Goal: Task Accomplishment & Management: Use online tool/utility

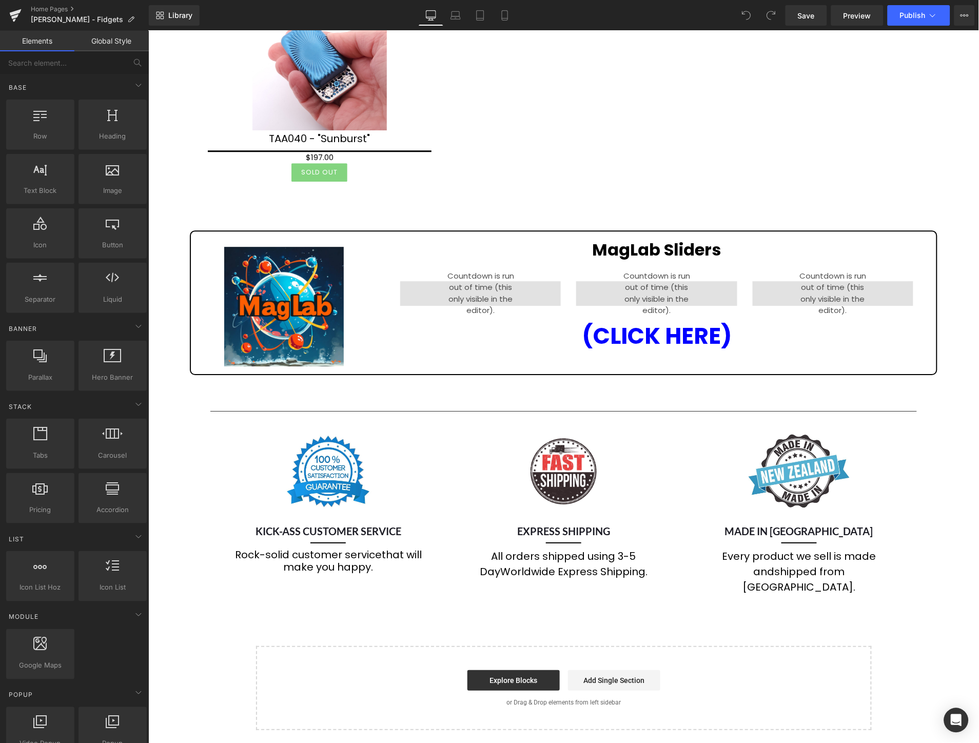
scroll to position [741, 0]
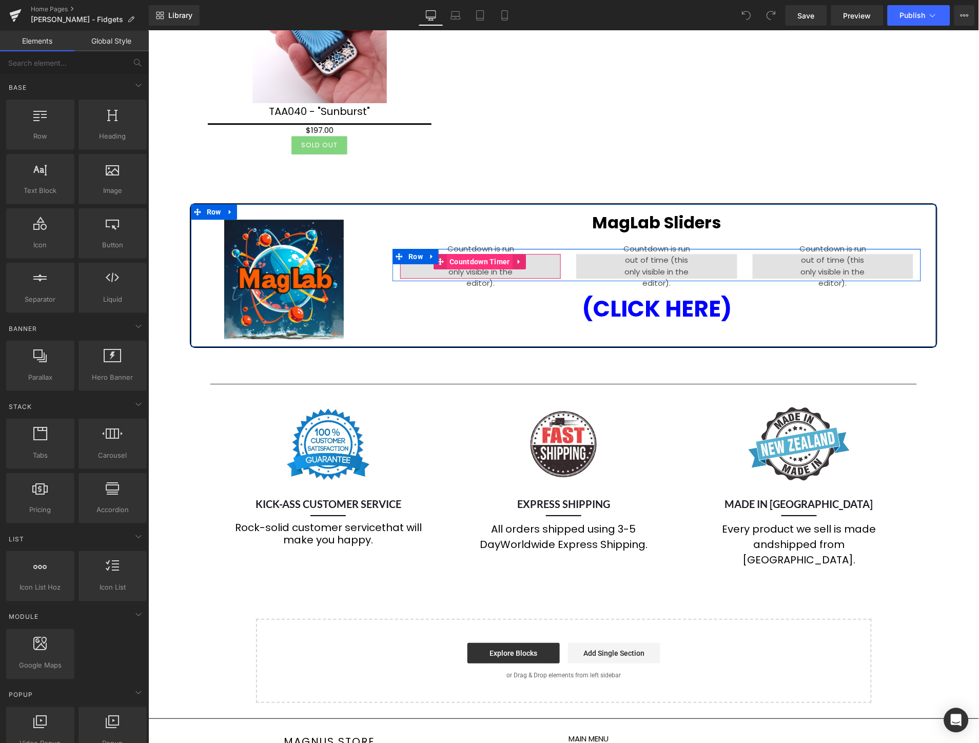
click at [480, 257] on span "Countdown Timer" at bounding box center [479, 260] width 66 height 15
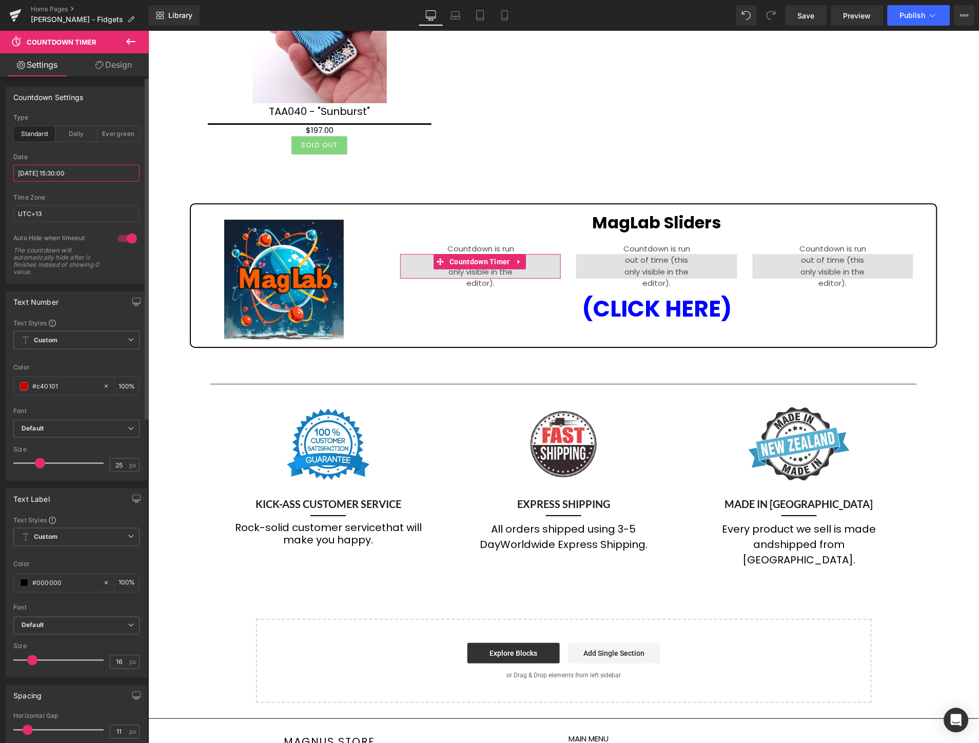
click at [93, 175] on input "[DATE] 15:30:00" at bounding box center [76, 173] width 126 height 17
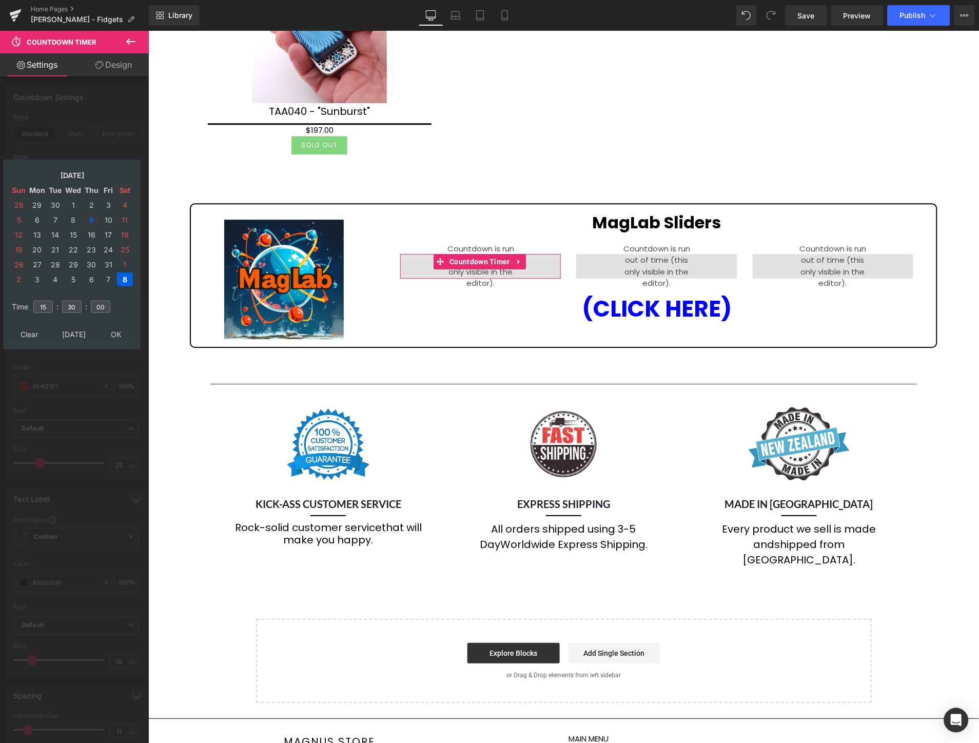
click at [89, 214] on td "9" at bounding box center [91, 220] width 16 height 14
click at [51, 301] on input "15" at bounding box center [42, 307] width 19 height 12
type input "1"
type input "17"
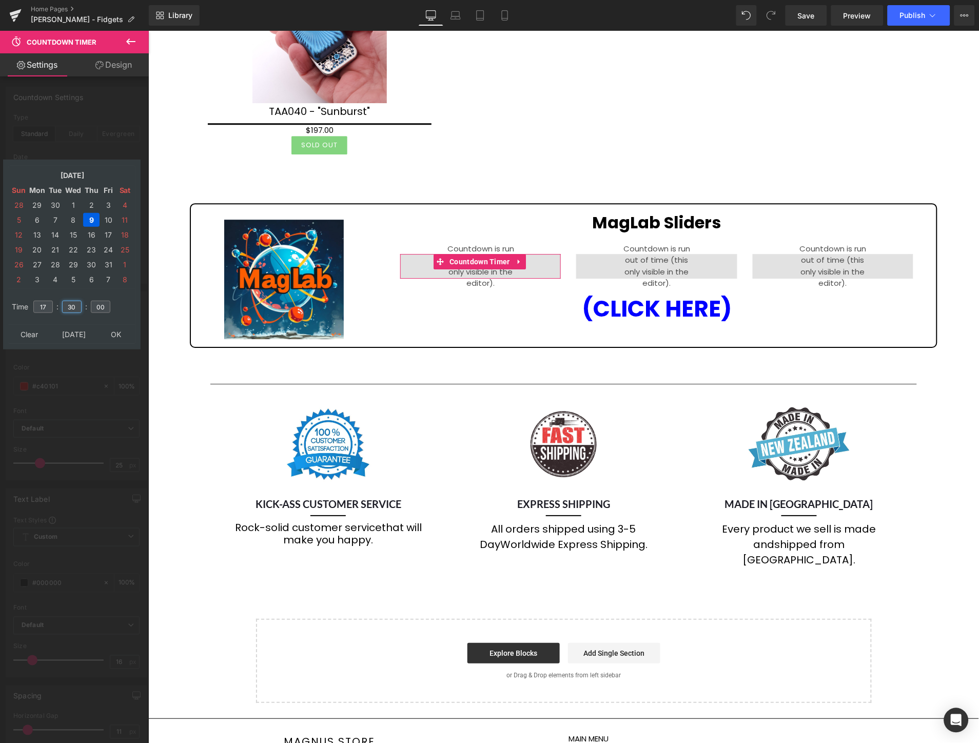
click at [73, 301] on input "30" at bounding box center [71, 307] width 19 height 12
type input "00"
type input "[DATE] 17:00:00"
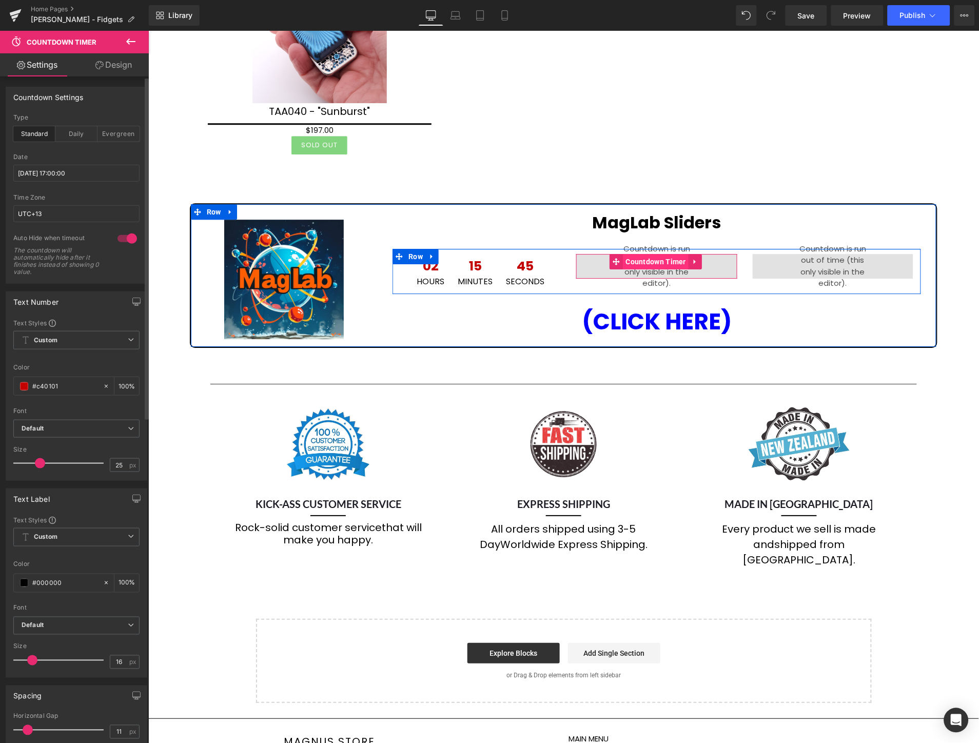
click at [652, 253] on span "Countdown Timer" at bounding box center [656, 260] width 66 height 15
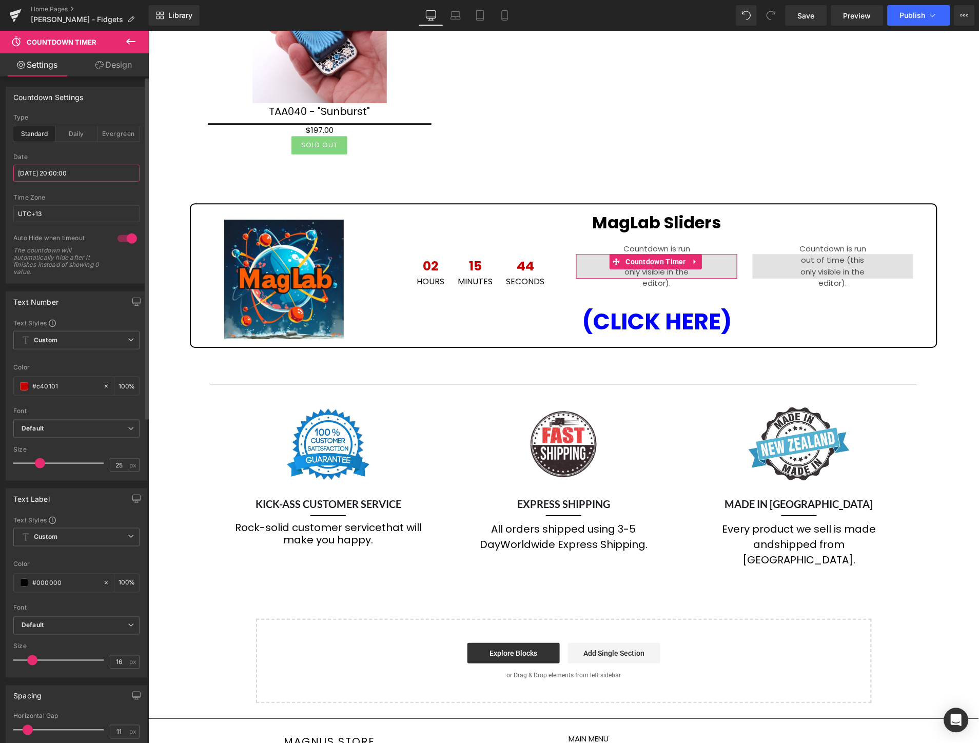
click at [82, 173] on input "[DATE] 20:00:00" at bounding box center [76, 173] width 126 height 17
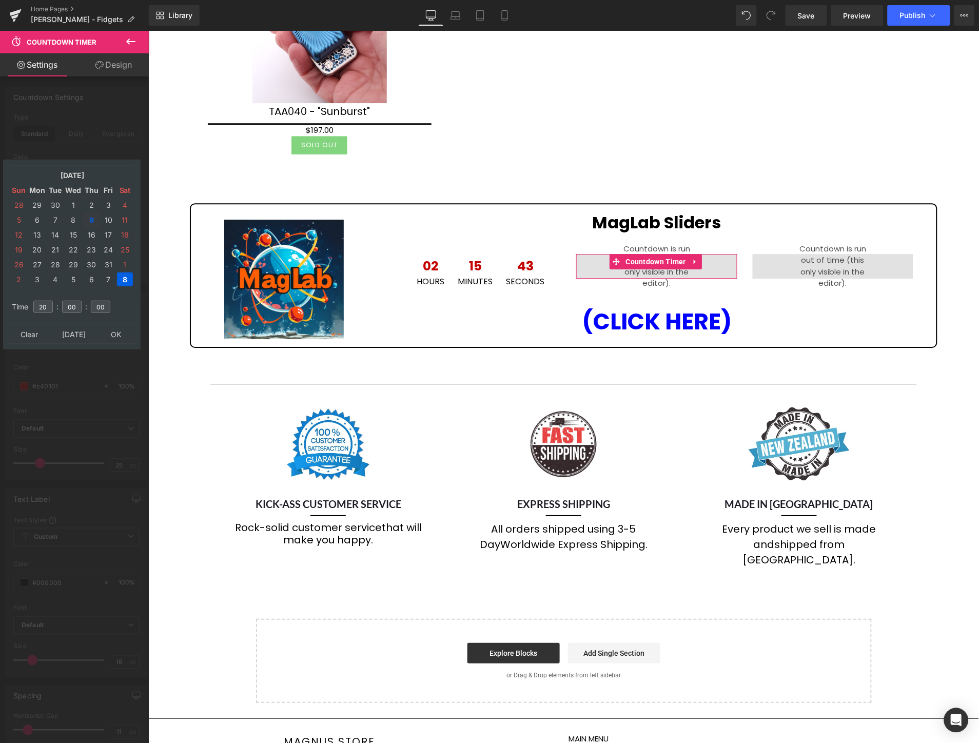
click at [90, 213] on td "9" at bounding box center [91, 220] width 16 height 14
click at [49, 302] on input "20" at bounding box center [42, 307] width 19 height 12
type input "2"
type input "23"
type input "[DATE] 23:00:00"
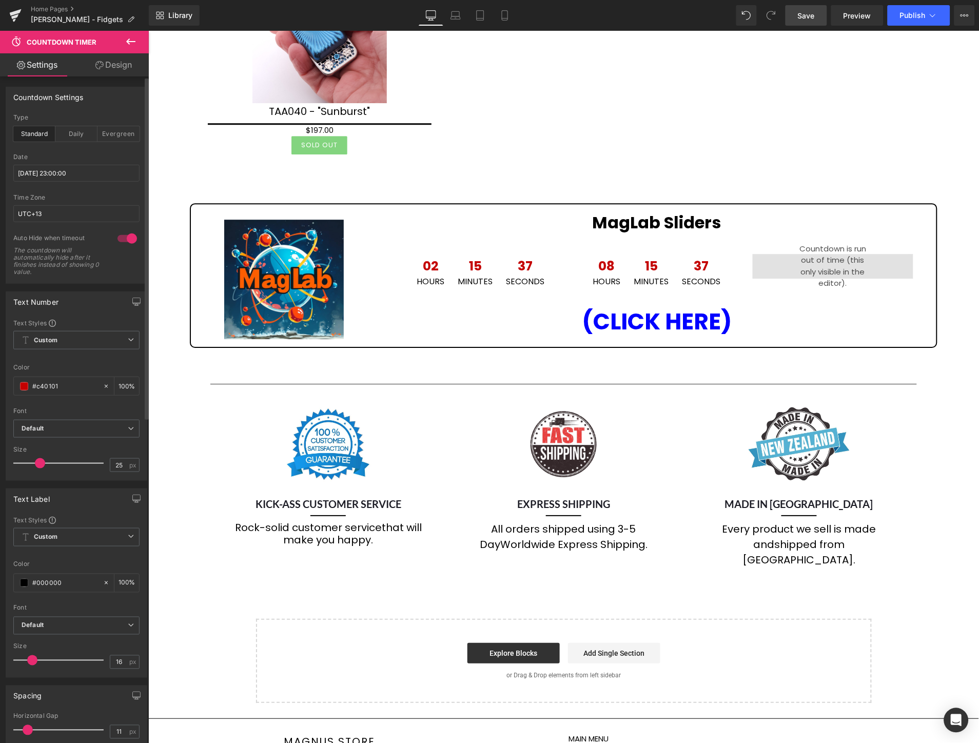
click at [804, 18] on span "Save" at bounding box center [806, 15] width 17 height 11
click at [916, 21] on button "Publish" at bounding box center [919, 15] width 63 height 21
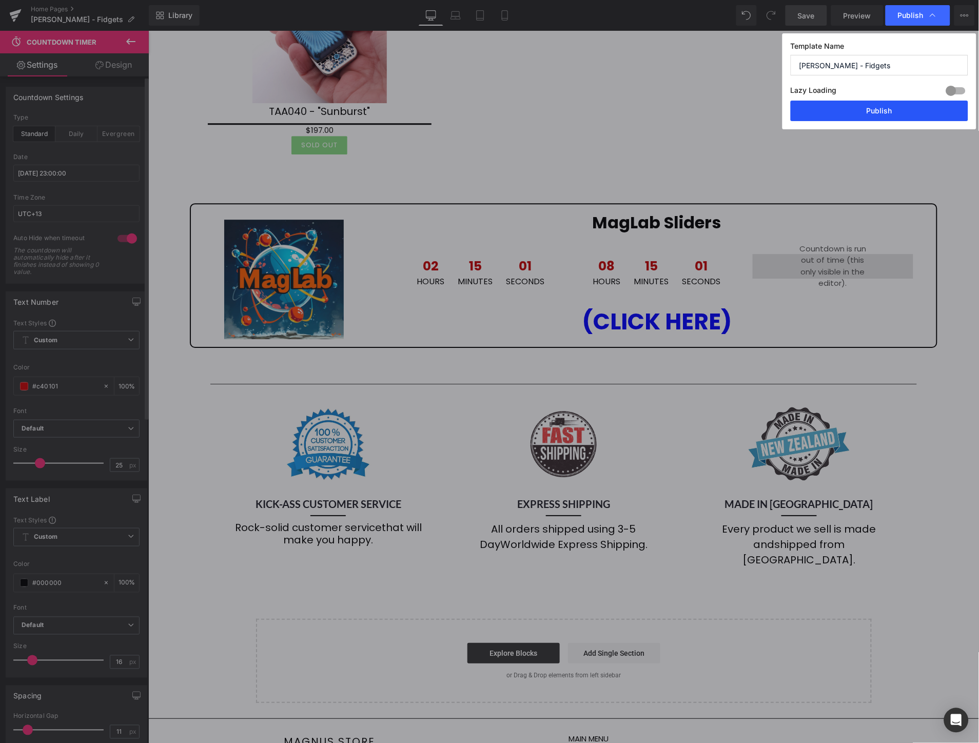
click at [890, 111] on button "Publish" at bounding box center [880, 111] width 178 height 21
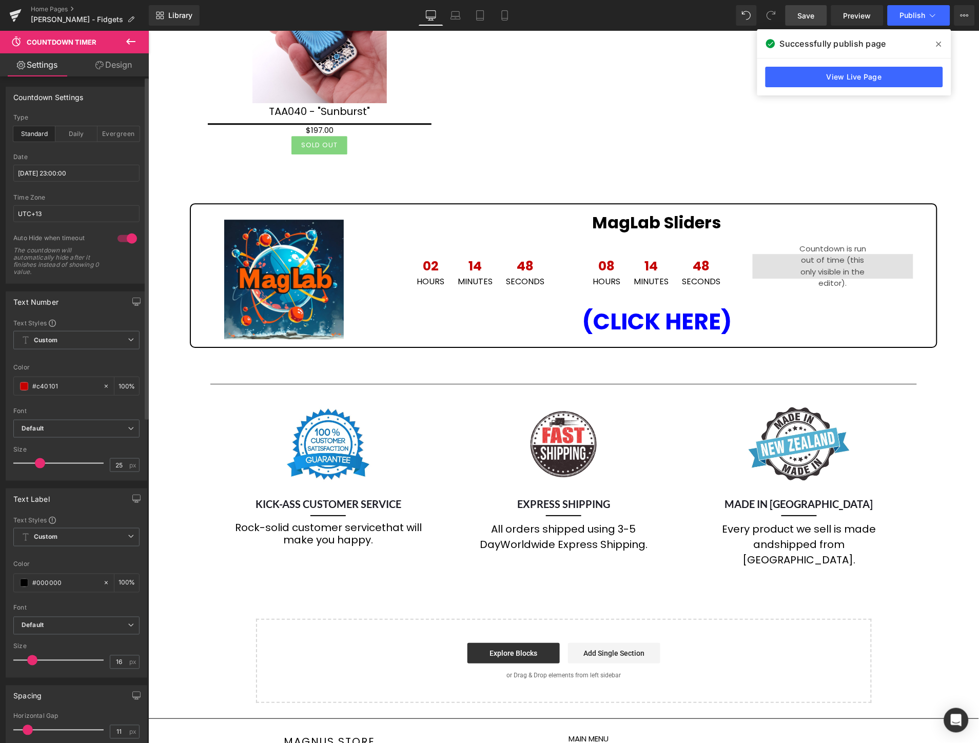
click at [950, 181] on div "Random Drops --> Sliders, Pens, SlideClicks, ...and more! Heading (New Drops Wi…" at bounding box center [563, 25] width 831 height 1354
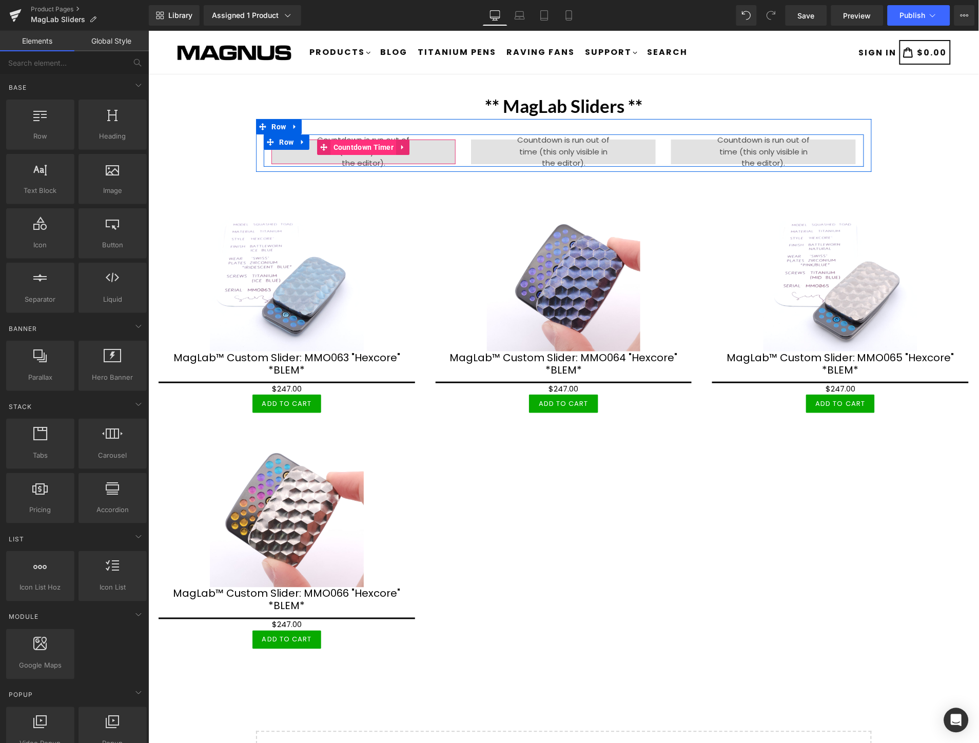
click at [369, 147] on span "Countdown Timer" at bounding box center [363, 146] width 66 height 15
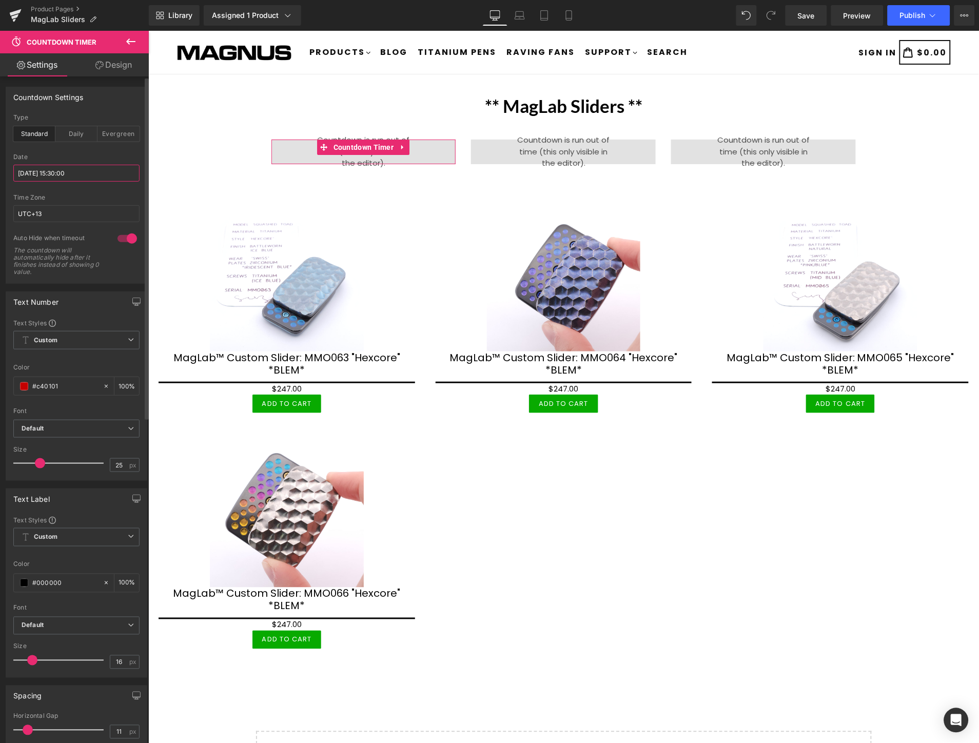
click at [95, 173] on input "[DATE] 15:30:00" at bounding box center [76, 173] width 126 height 17
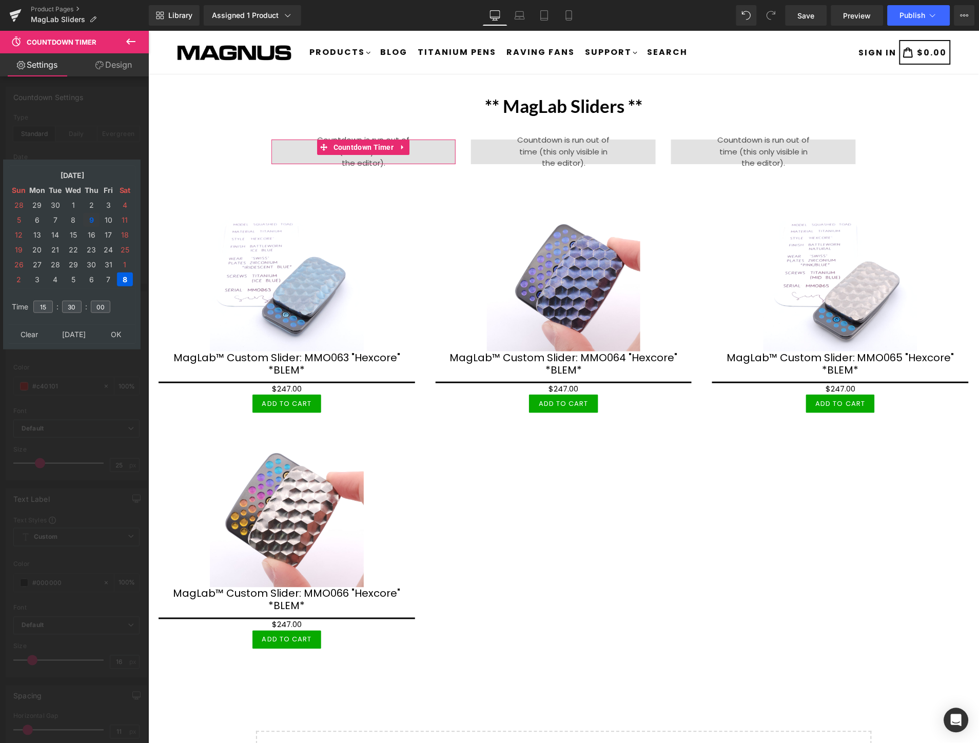
click at [87, 218] on td "9" at bounding box center [91, 220] width 16 height 14
click at [42, 303] on input "15" at bounding box center [42, 307] width 19 height 12
click at [48, 303] on input "15" at bounding box center [42, 307] width 19 height 12
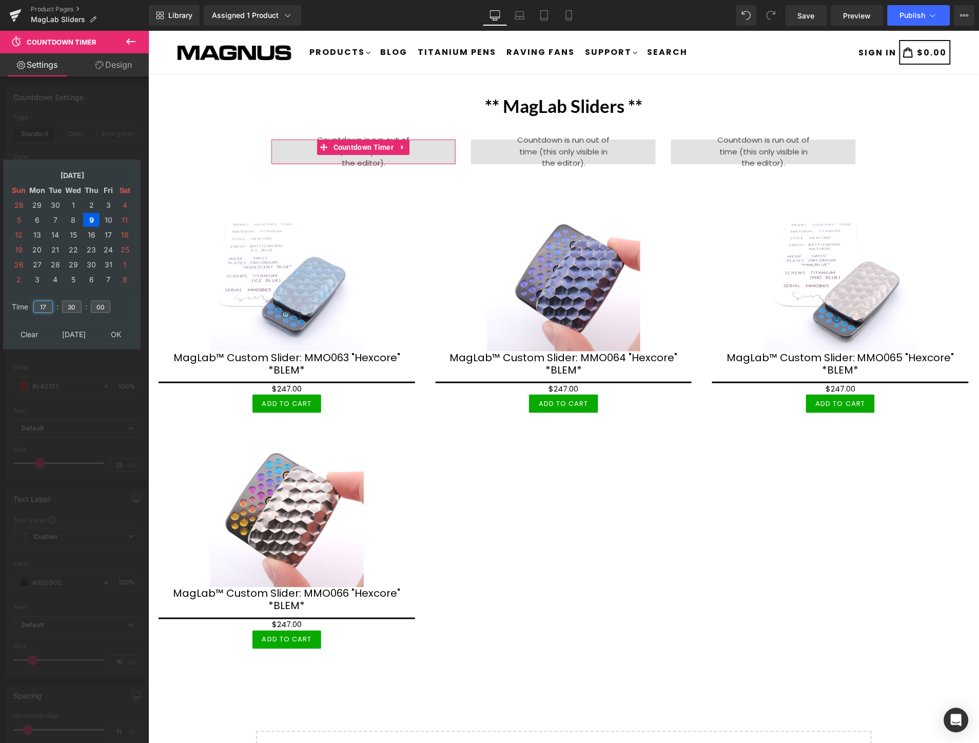
type input "17"
click at [74, 301] on input "30" at bounding box center [71, 307] width 19 height 12
type input "3"
type input "00"
type input "[DATE] 17:00:00"
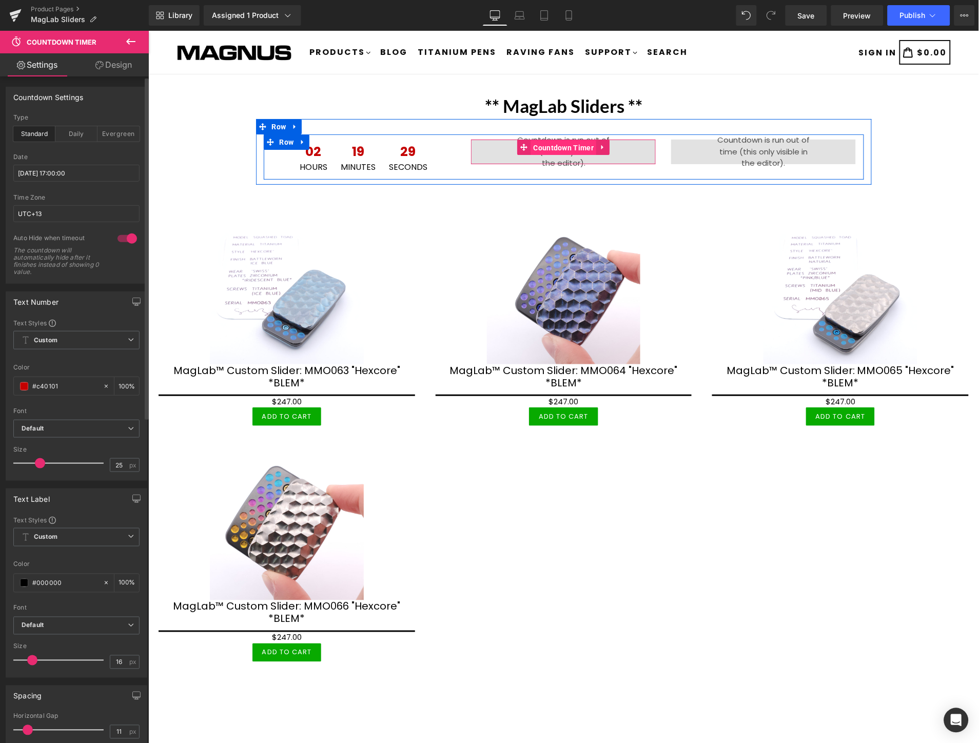
click at [571, 142] on span "Countdown Timer" at bounding box center [564, 147] width 66 height 15
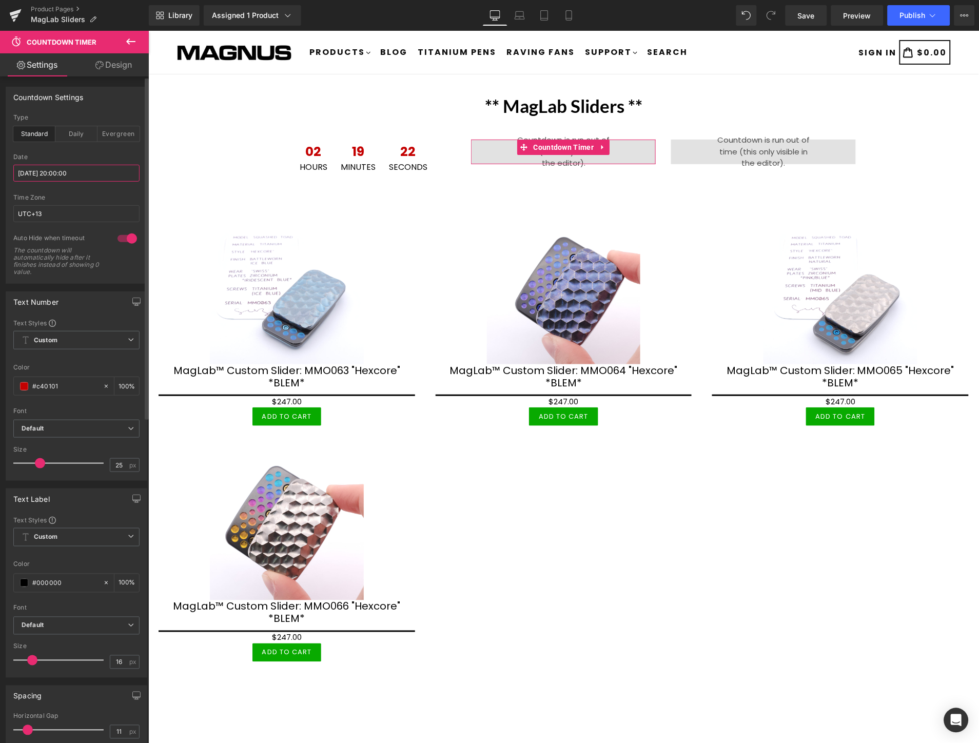
click at [102, 169] on input "[DATE] 20:00:00" at bounding box center [76, 173] width 126 height 17
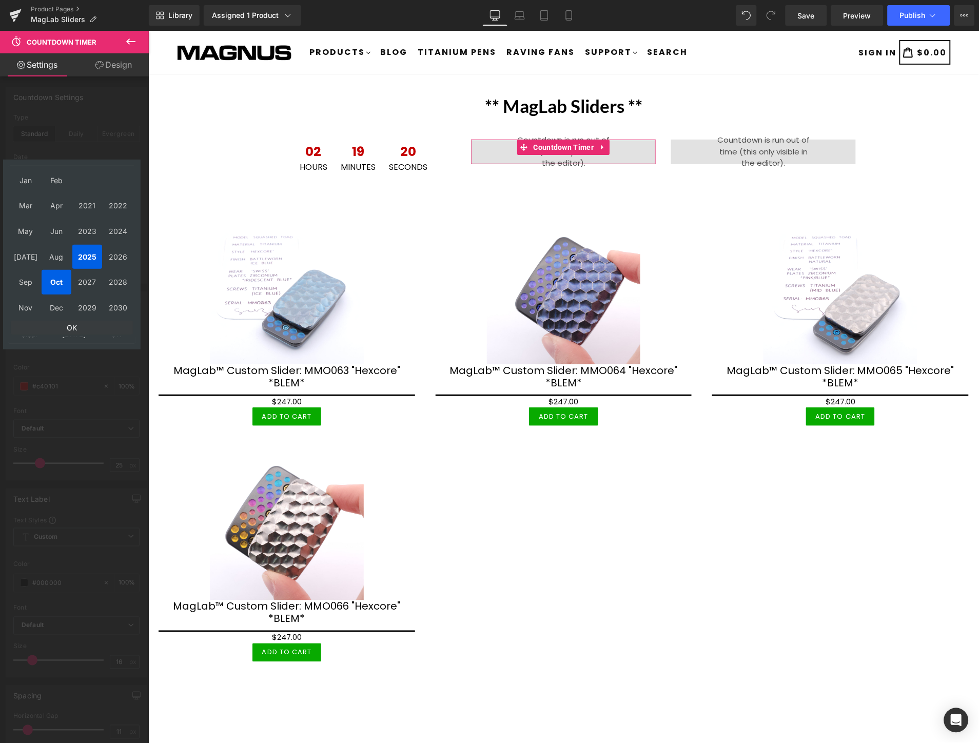
click at [70, 327] on td "OK" at bounding box center [72, 328] width 122 height 14
click at [89, 218] on td "9" at bounding box center [91, 220] width 16 height 14
click at [49, 301] on input "20" at bounding box center [42, 307] width 19 height 12
type input "2"
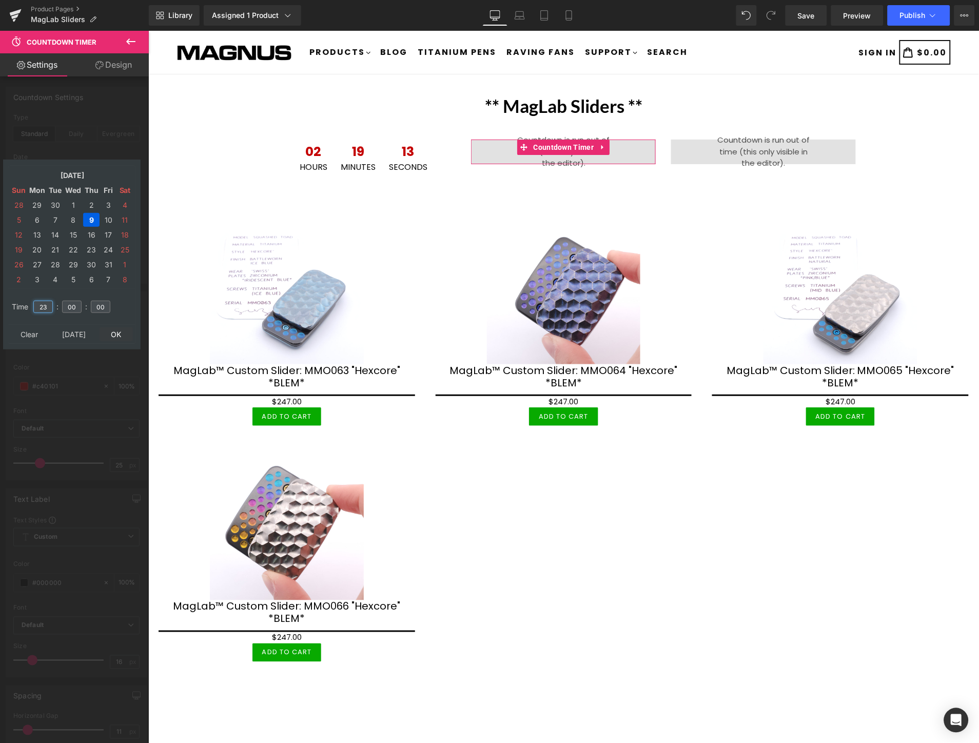
type input "23"
type input "[DATE] 23:00:00"
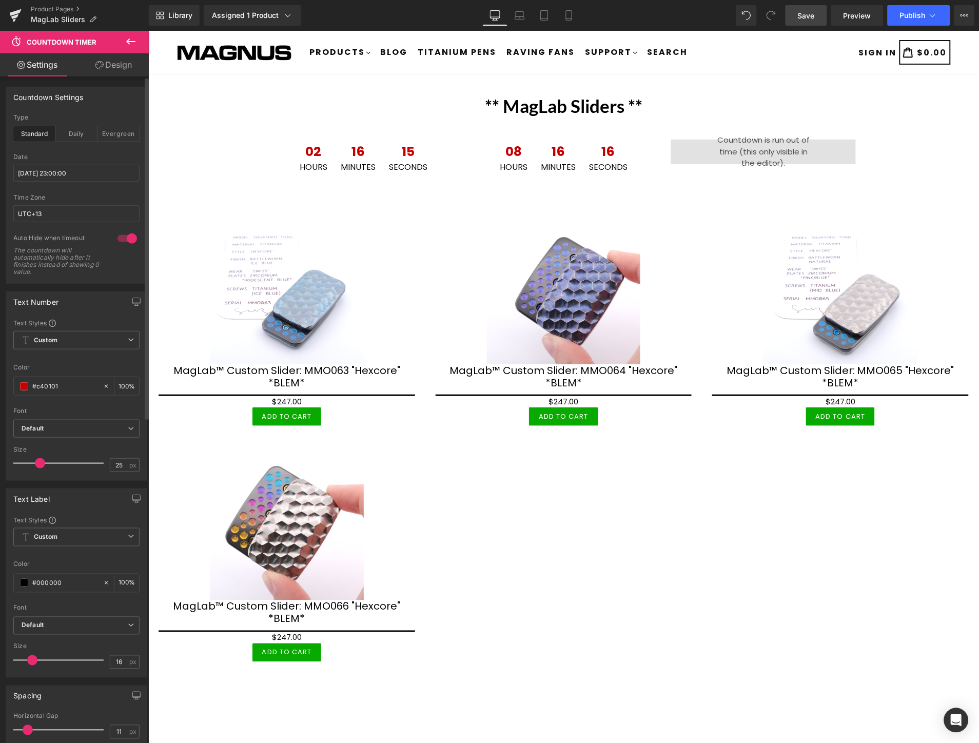
click at [819, 13] on link "Save" at bounding box center [807, 15] width 42 height 21
click at [914, 16] on span "Publish" at bounding box center [913, 15] width 26 height 8
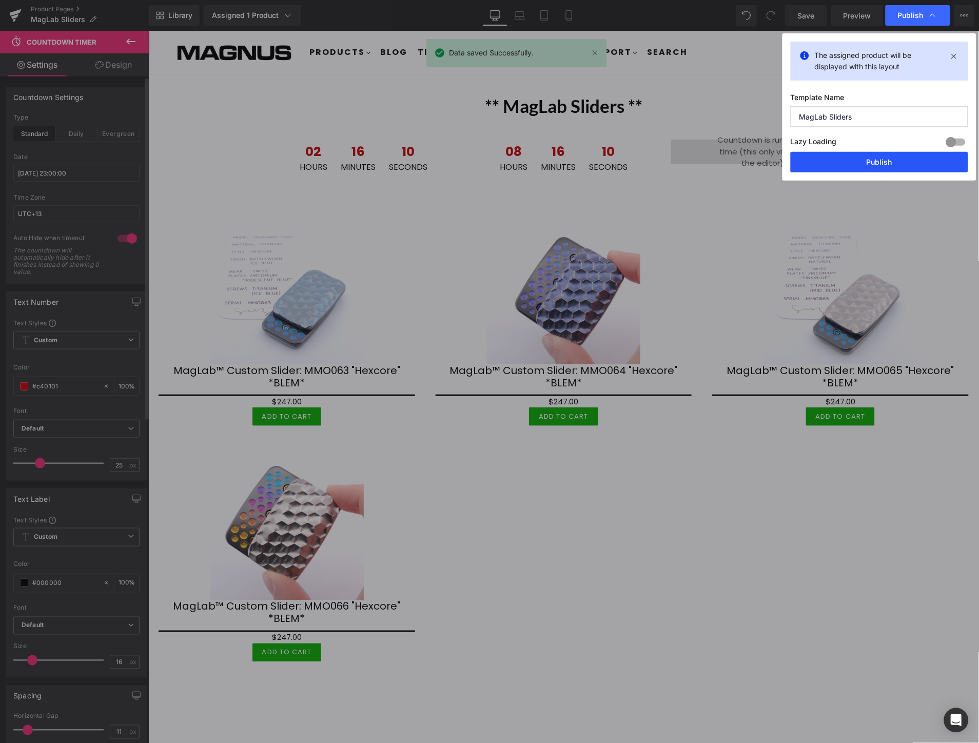
click at [889, 167] on button "Publish" at bounding box center [880, 162] width 178 height 21
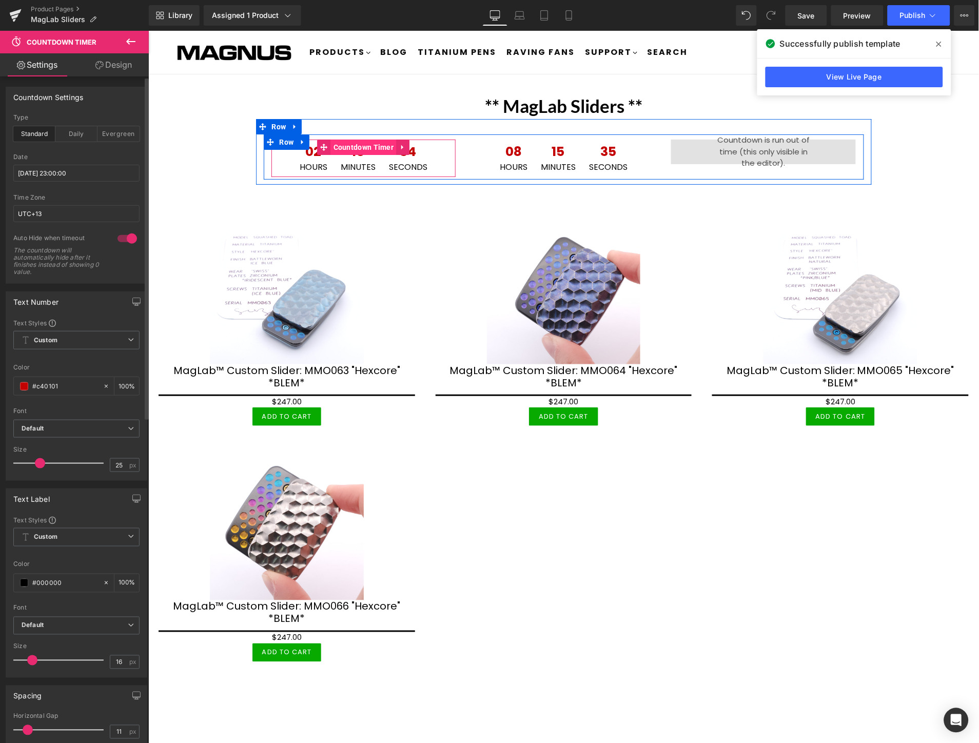
click at [350, 144] on span "Countdown Timer" at bounding box center [363, 146] width 66 height 15
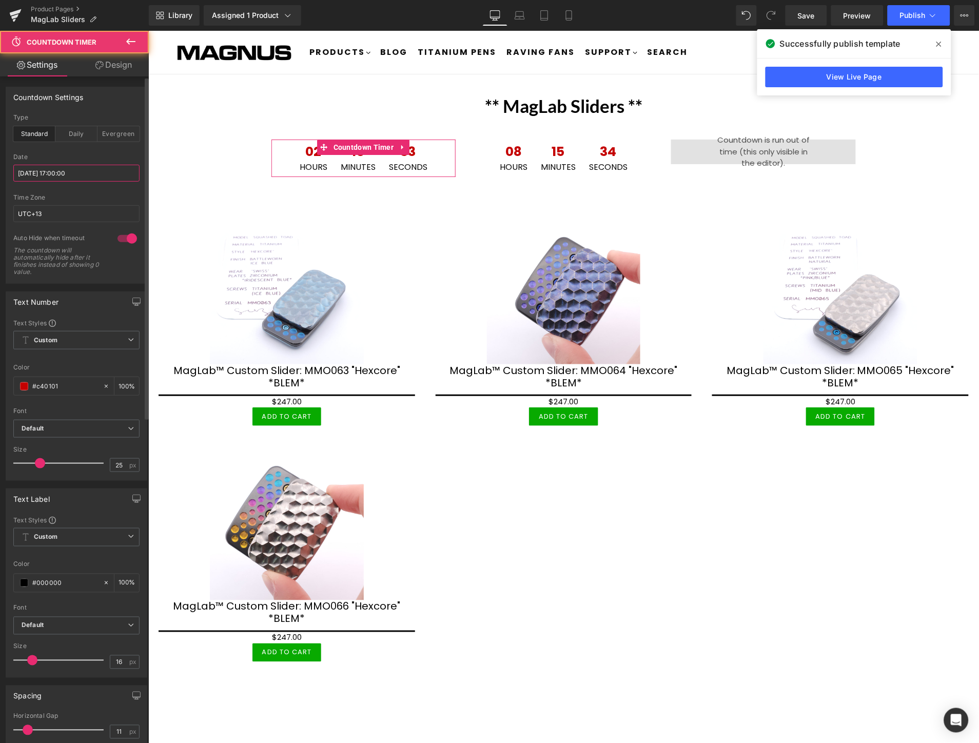
click at [111, 173] on input "[DATE] 17:00:00" at bounding box center [76, 173] width 126 height 17
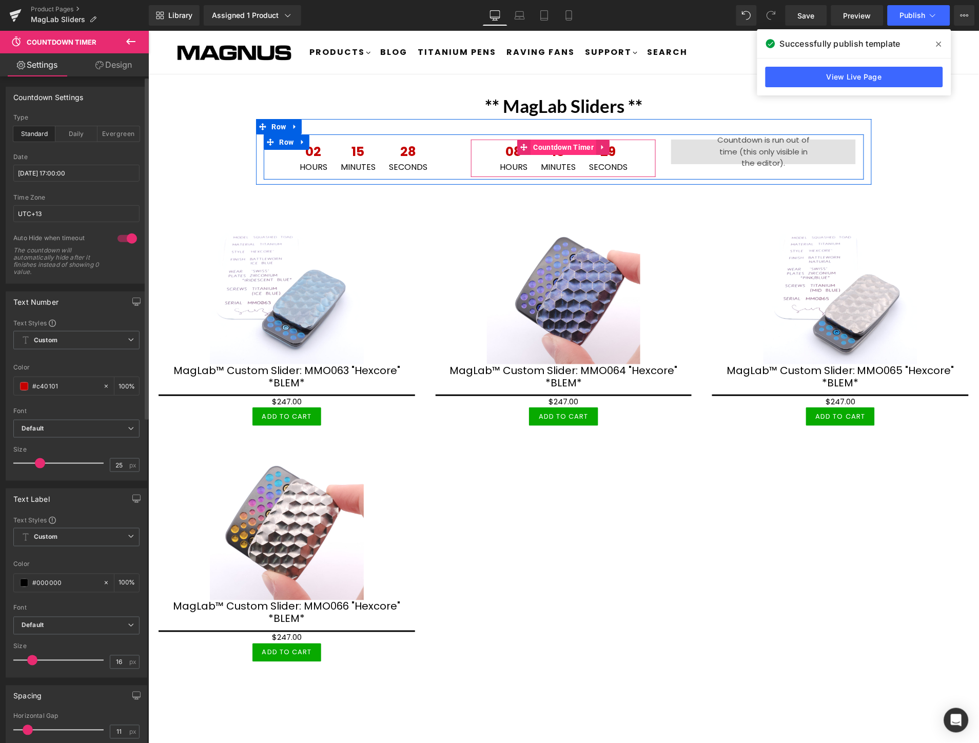
click at [548, 144] on span "Countdown Timer" at bounding box center [564, 146] width 66 height 15
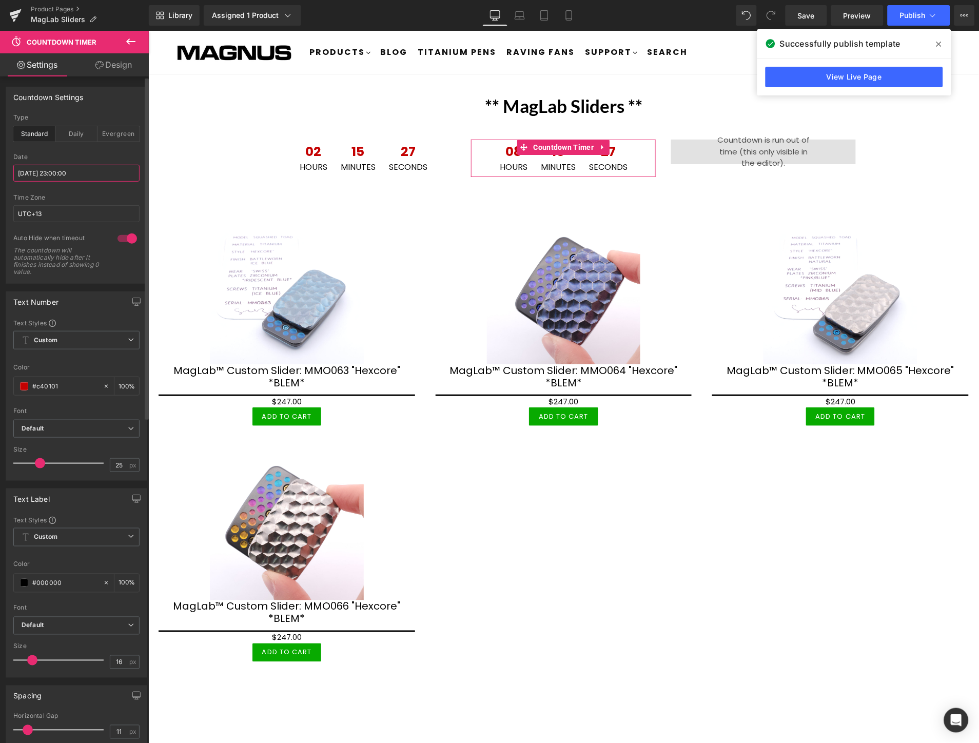
click at [96, 167] on input "[DATE] 23:00:00" at bounding box center [76, 173] width 126 height 17
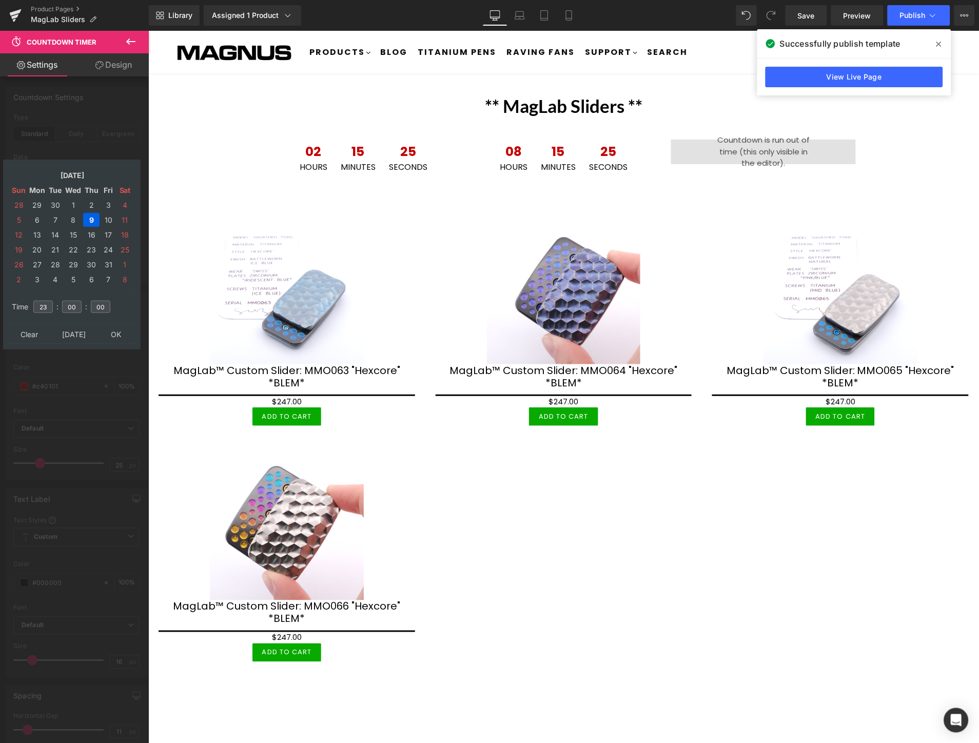
click at [282, 95] on h1 "** MagLab Sliders **" at bounding box center [563, 105] width 831 height 22
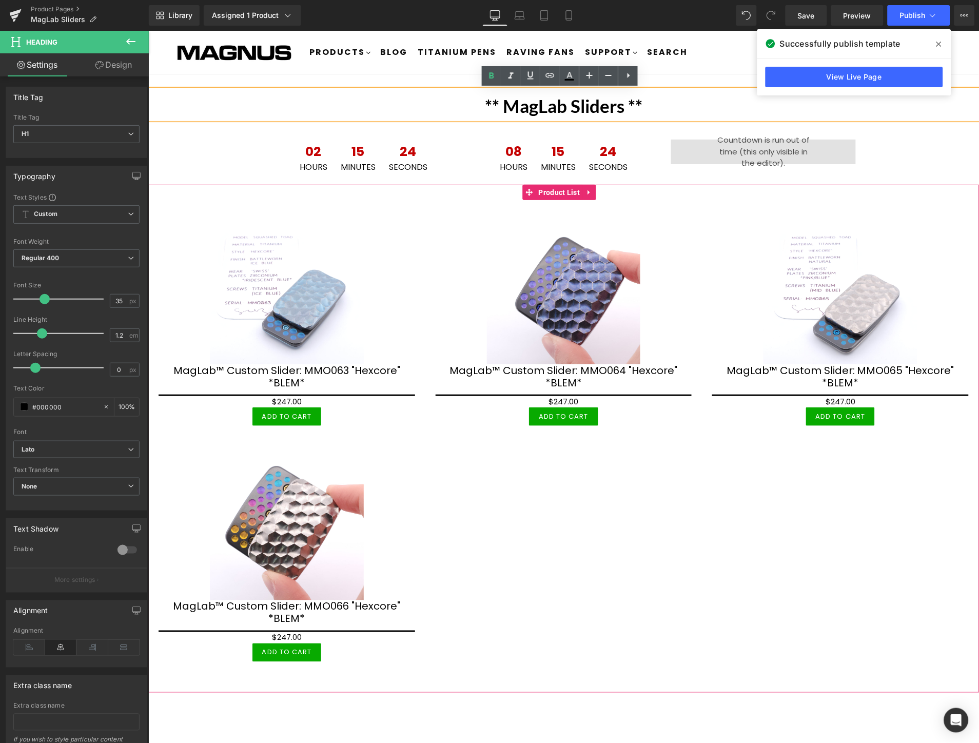
click at [673, 501] on div "Sale Off (P) Image MagLab™ Custom Slider: MMO063 "Hexcore" *BLEM* (P) Title $0 …" at bounding box center [563, 430] width 831 height 493
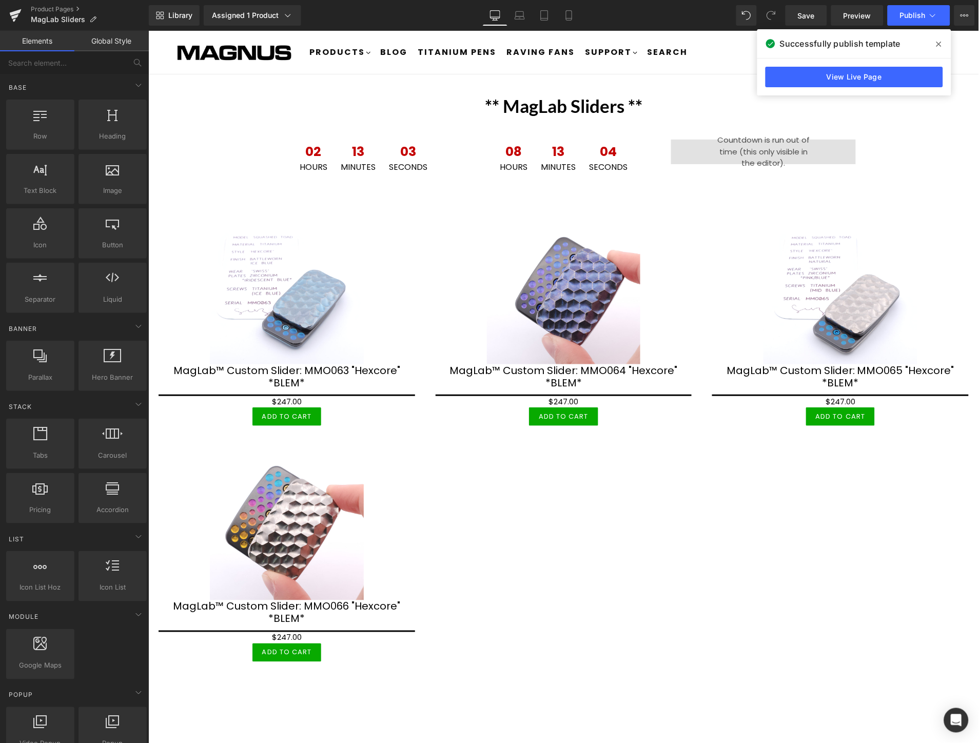
click at [965, 141] on div "** MagLab Sliders ** Heading 02 Hours 13 Minutes 03 Seconds Countdown Timer 08 …" at bounding box center [563, 458] width 831 height 738
click at [803, 21] on span "Save" at bounding box center [806, 15] width 17 height 11
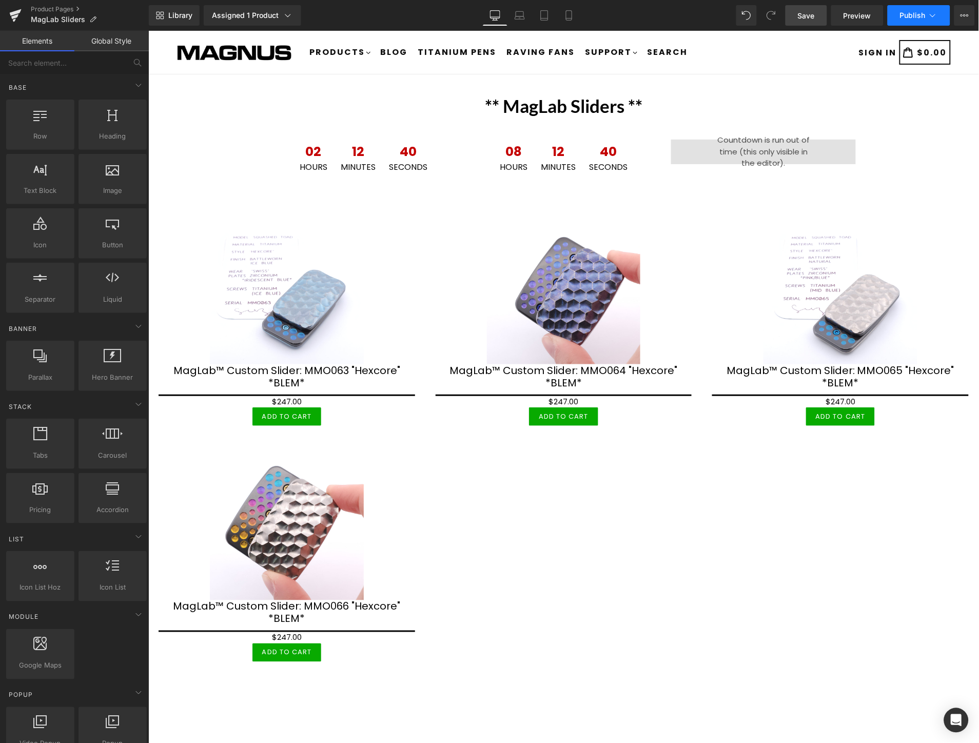
click at [910, 15] on span "Publish" at bounding box center [913, 15] width 26 height 8
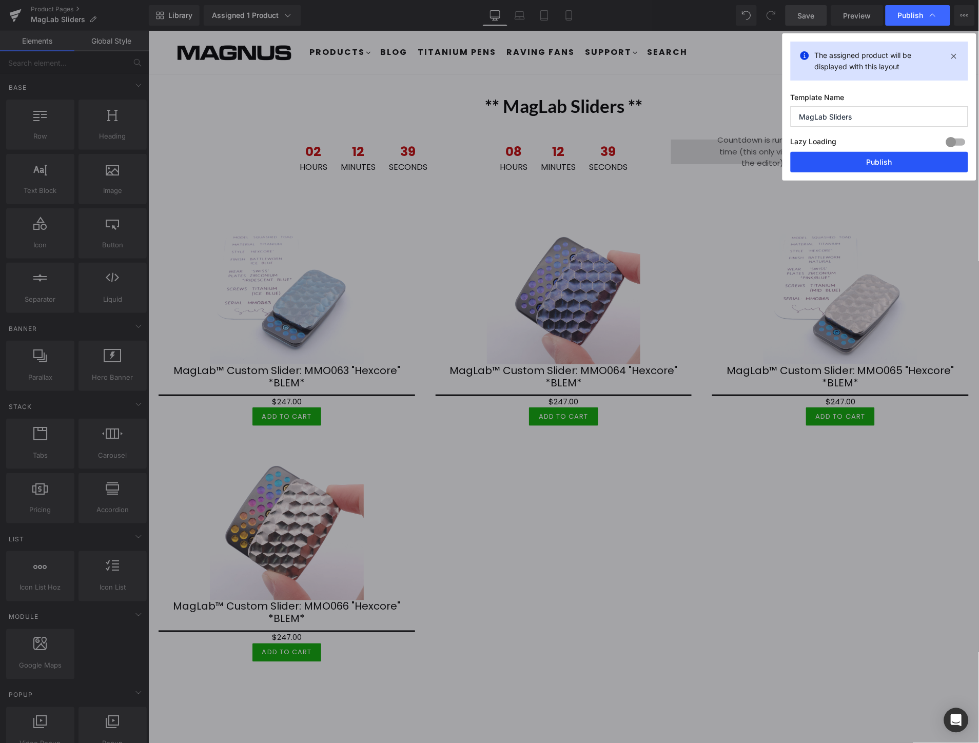
click at [898, 162] on button "Publish" at bounding box center [880, 162] width 178 height 21
